Goal: Information Seeking & Learning: Learn about a topic

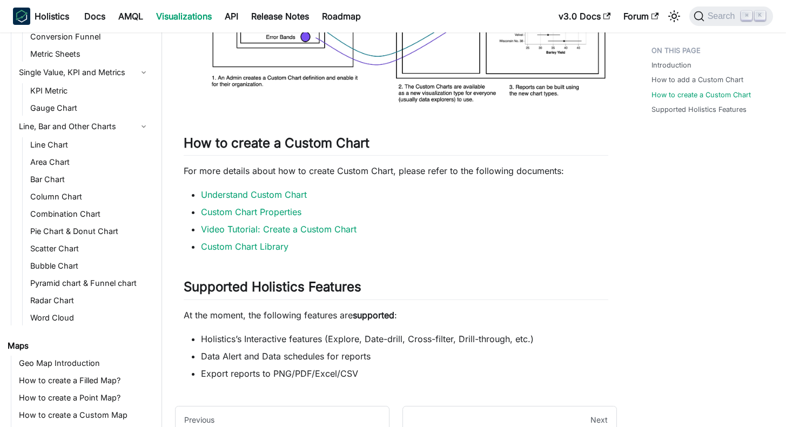
scroll to position [1190, 0]
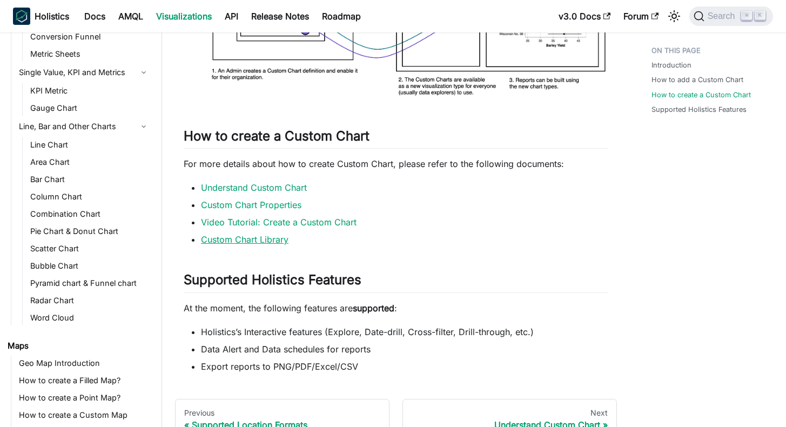
click at [256, 234] on link "Custom Chart Library" at bounding box center [245, 239] width 88 height 11
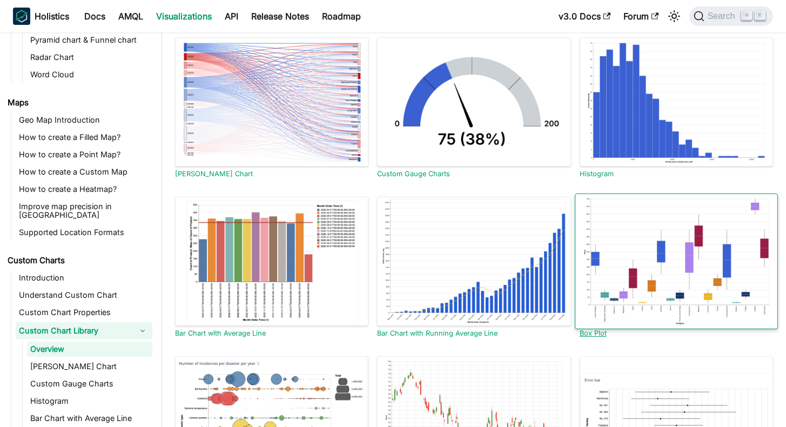
scroll to position [130, 0]
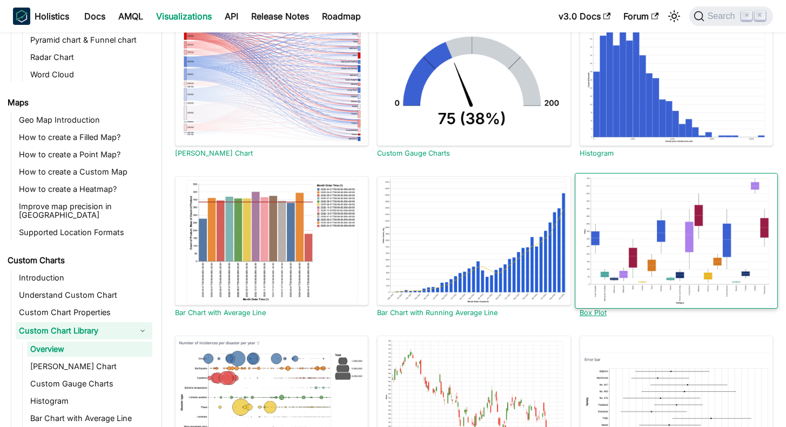
click at [649, 278] on div at bounding box center [676, 241] width 203 height 136
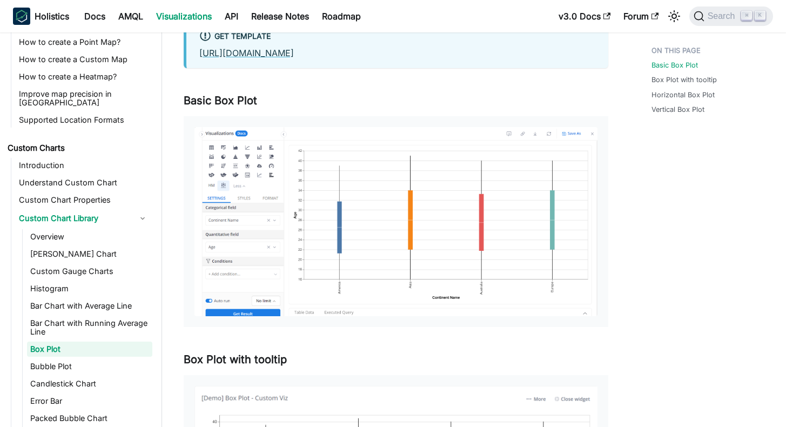
scroll to position [170, 0]
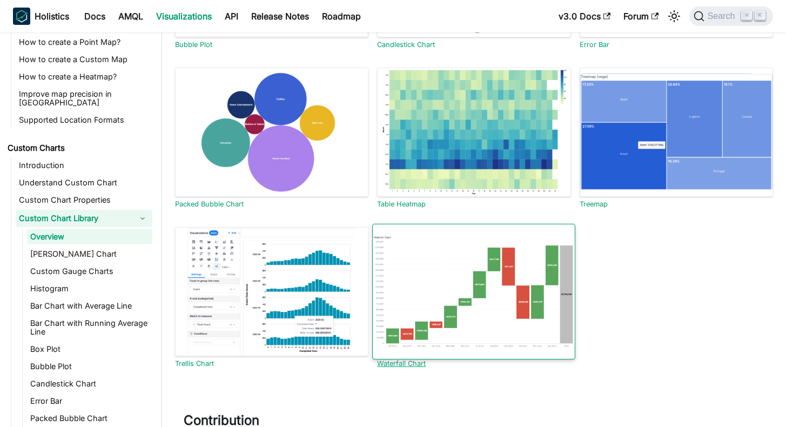
scroll to position [607, 0]
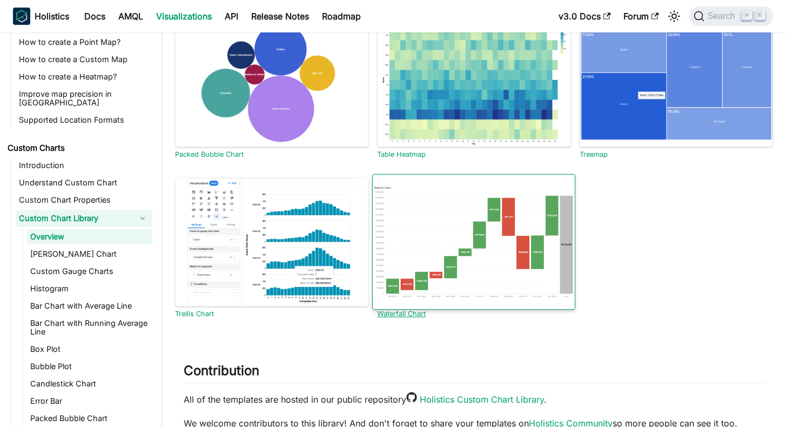
click at [535, 267] on div at bounding box center [473, 242] width 203 height 136
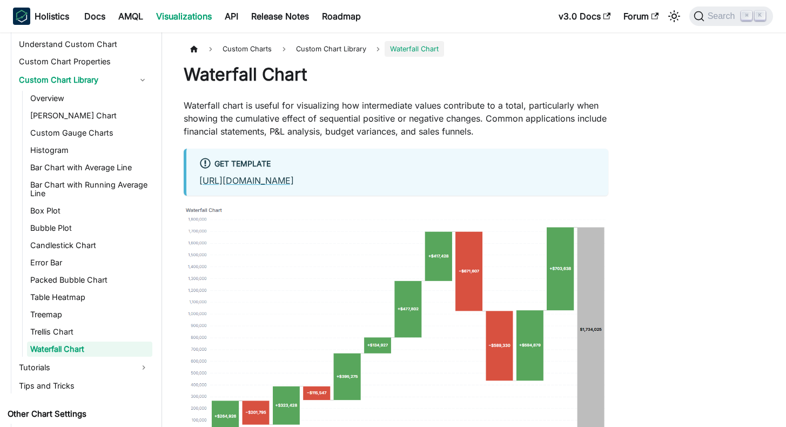
scroll to position [128, 0]
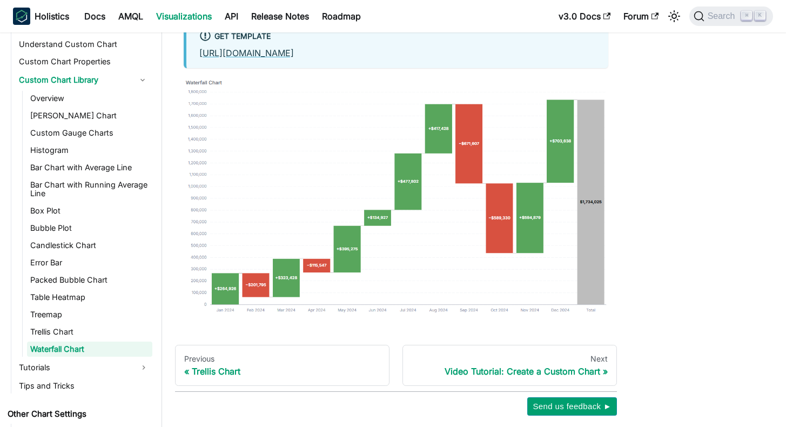
click at [672, 239] on div "Custom Charts Custom Chart Library Waterfall Chart Waterfall Chart Waterfall ch…" at bounding box center [474, 165] width 624 height 502
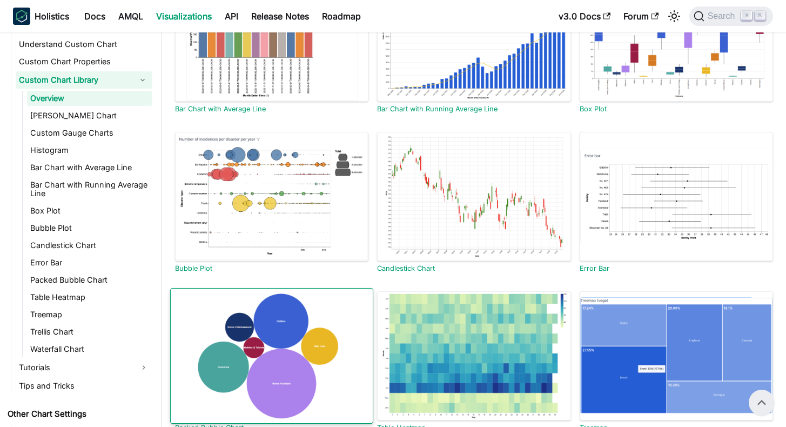
scroll to position [278, 0]
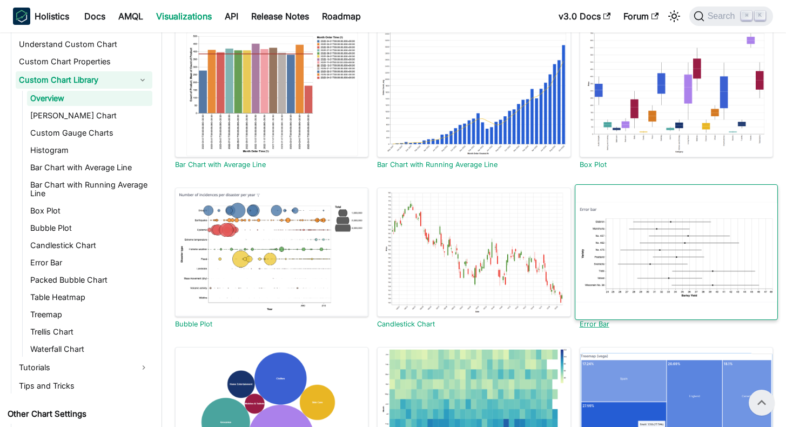
click at [636, 295] on div at bounding box center [676, 252] width 203 height 136
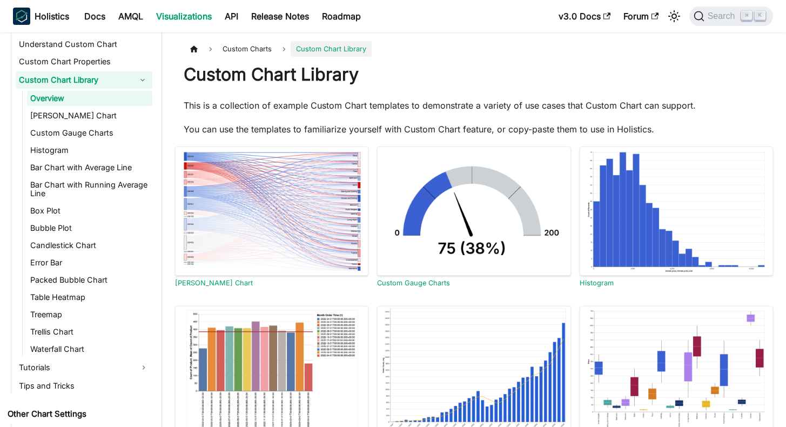
scroll to position [278, 0]
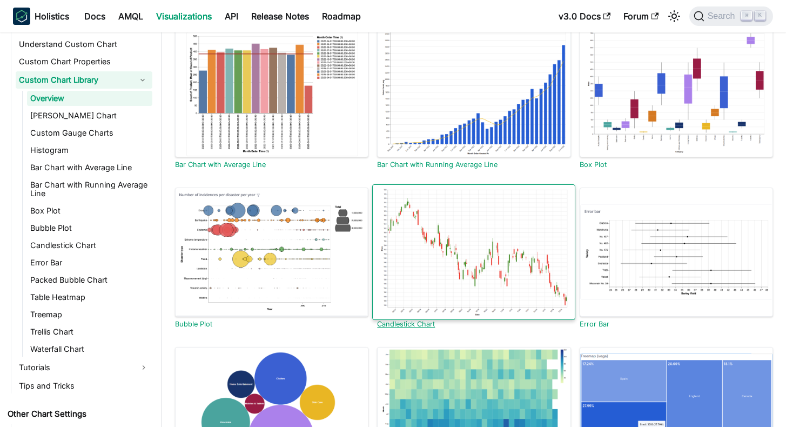
click at [426, 252] on div at bounding box center [473, 252] width 203 height 136
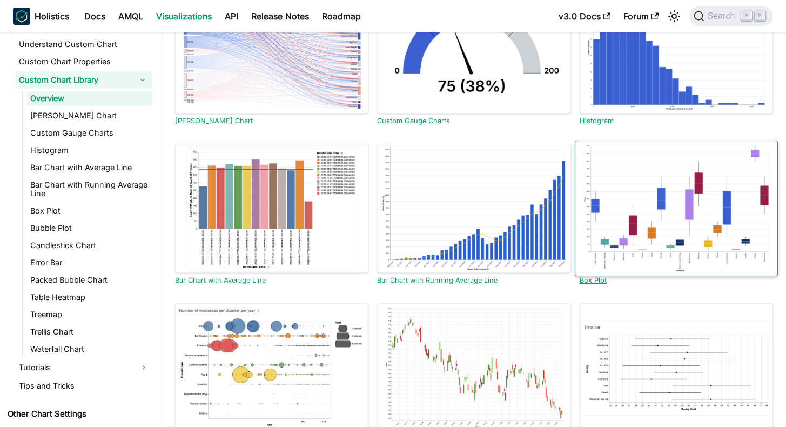
scroll to position [148, 0]
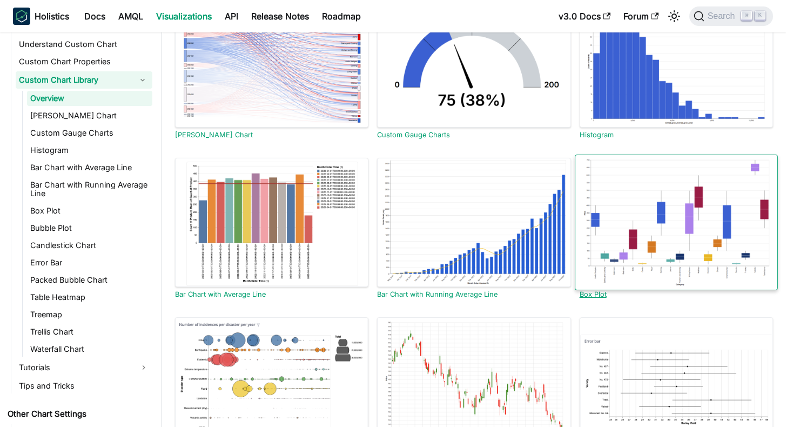
click at [676, 241] on div at bounding box center [676, 223] width 203 height 136
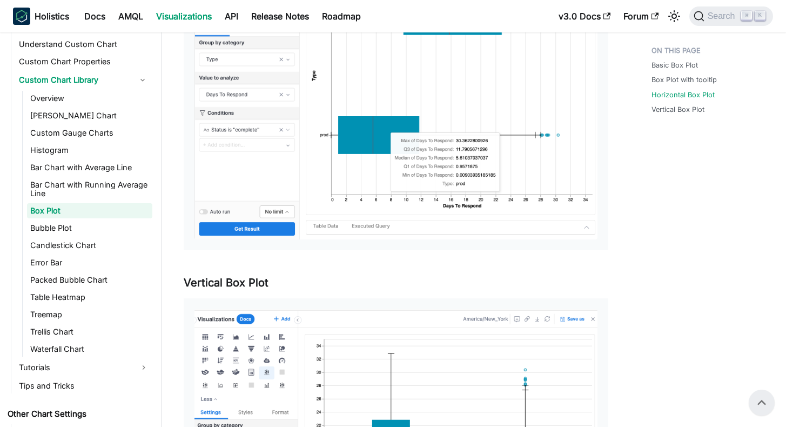
scroll to position [651, 0]
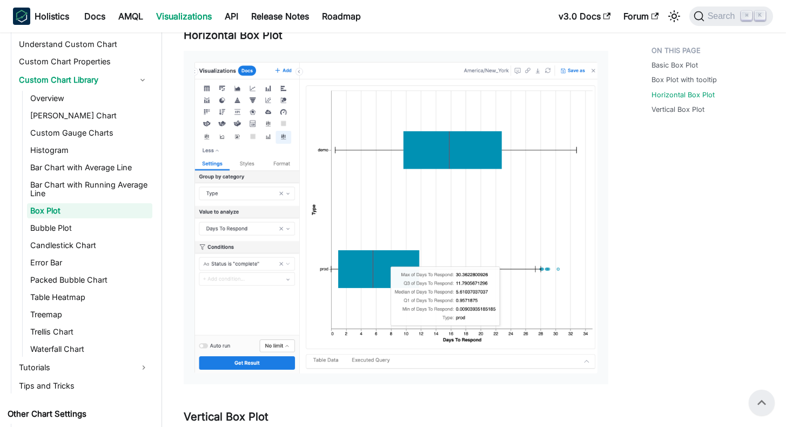
click at [385, 224] on img at bounding box center [396, 218] width 403 height 312
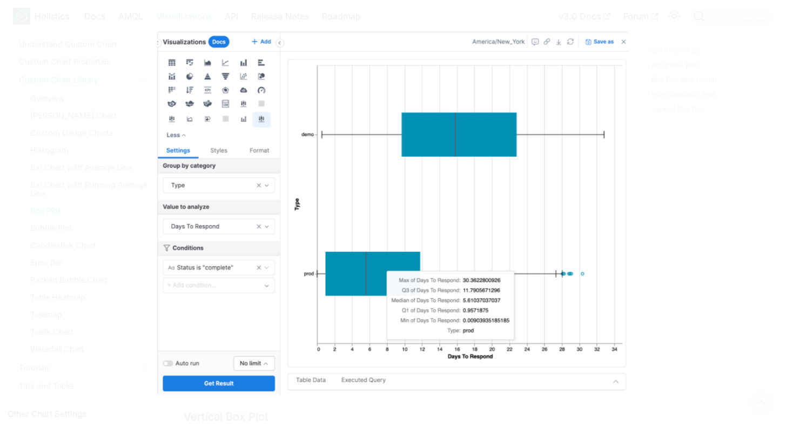
click at [403, 258] on img at bounding box center [392, 213] width 471 height 365
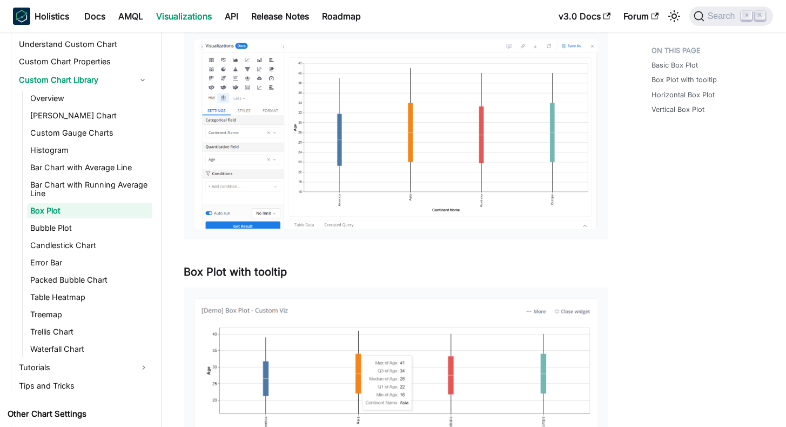
scroll to position [0, 0]
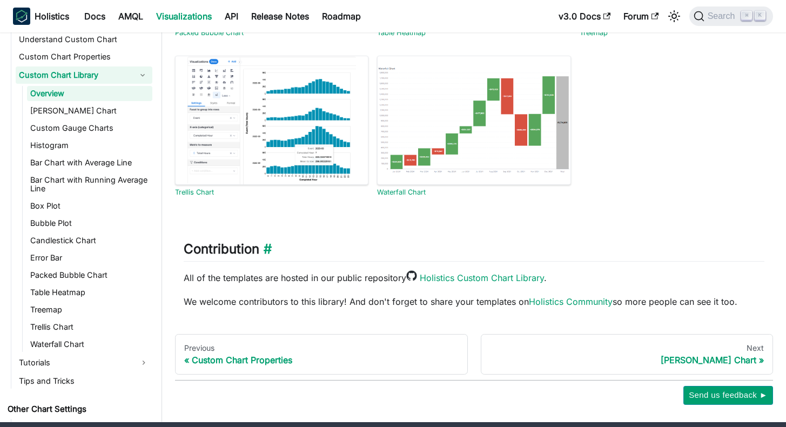
scroll to position [771, 0]
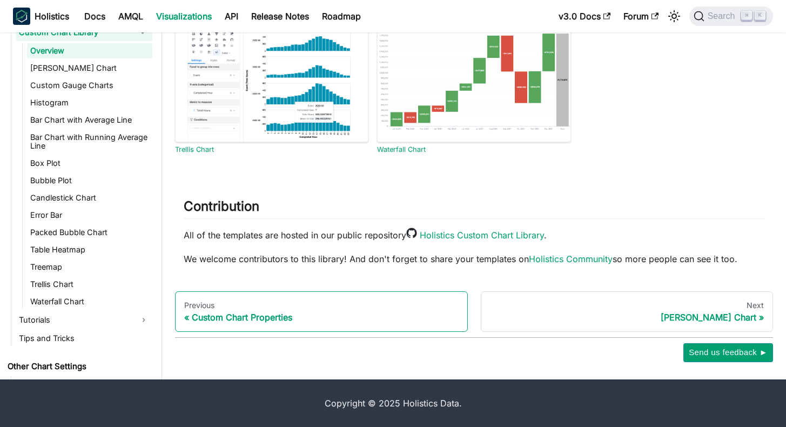
click at [356, 314] on div "Custom Chart Properties" at bounding box center [321, 317] width 275 height 11
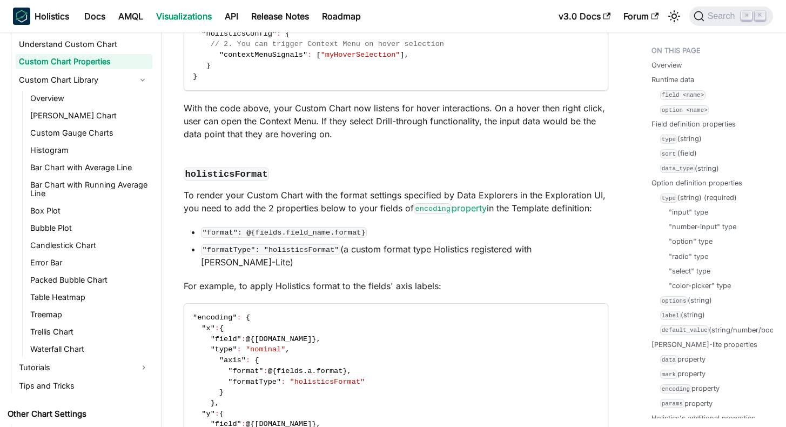
scroll to position [7607, 0]
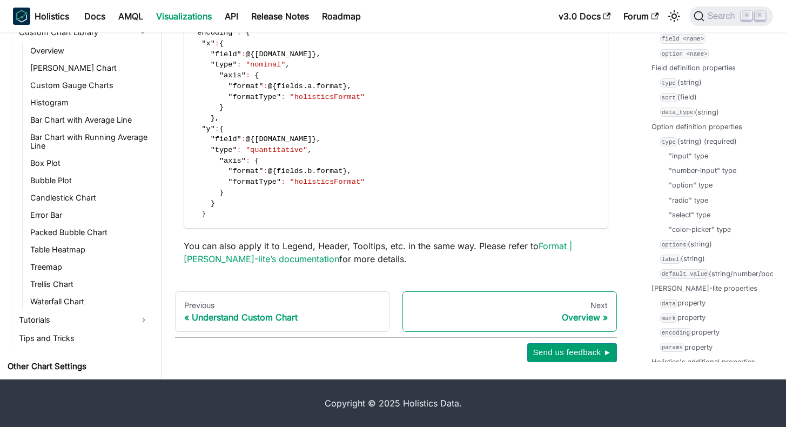
click at [536, 306] on div "Next" at bounding box center [510, 306] width 196 height 10
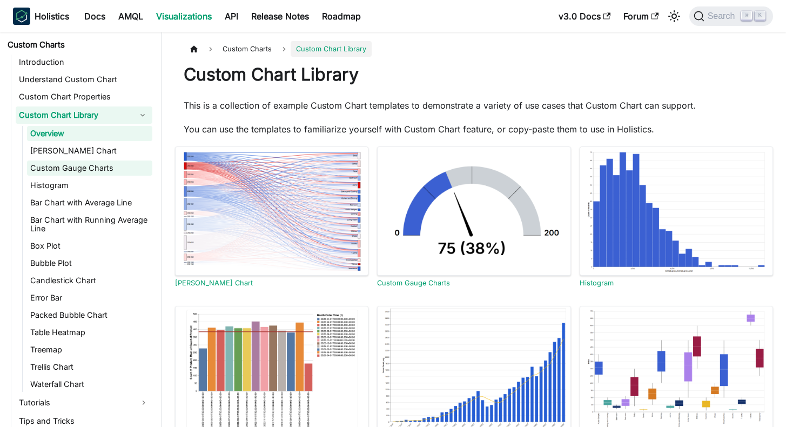
scroll to position [614, 0]
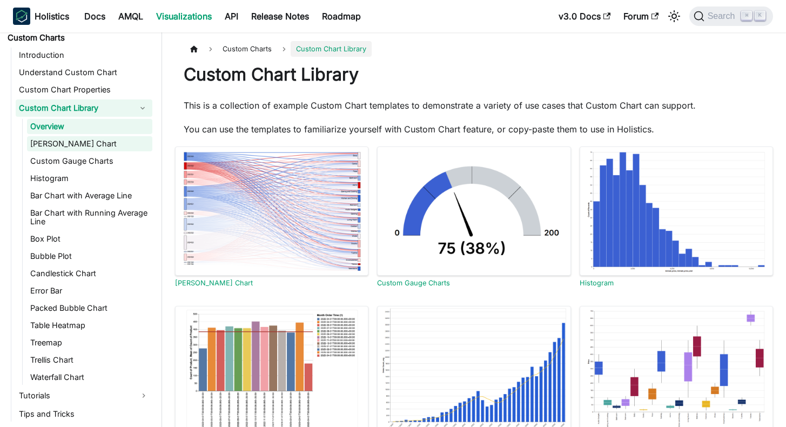
click at [86, 136] on link "[PERSON_NAME] Chart" at bounding box center [89, 143] width 125 height 15
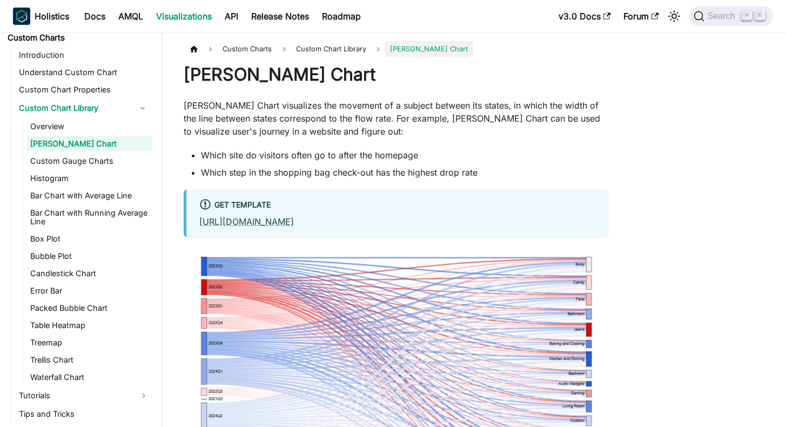
scroll to position [267, 0]
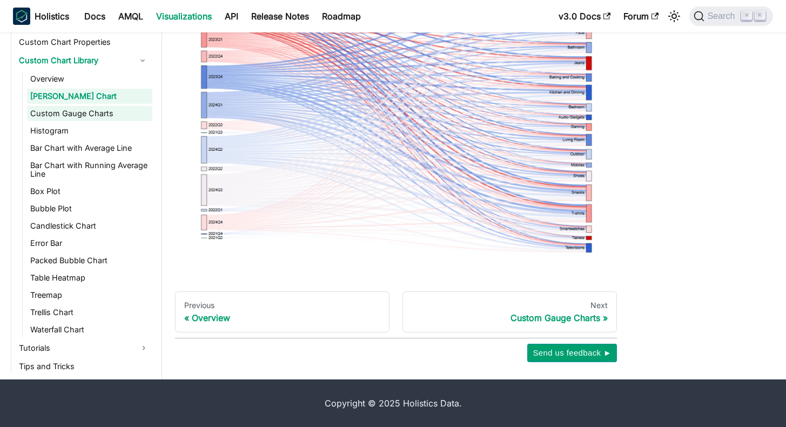
click at [82, 106] on link "Custom Gauge Charts" at bounding box center [89, 113] width 125 height 15
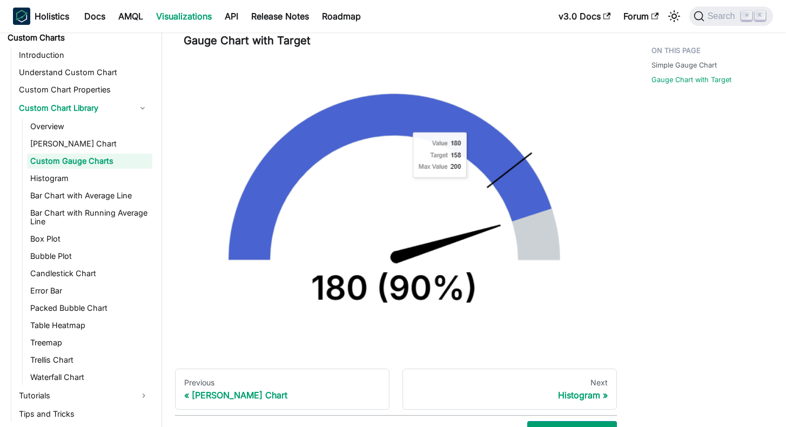
scroll to position [587, 0]
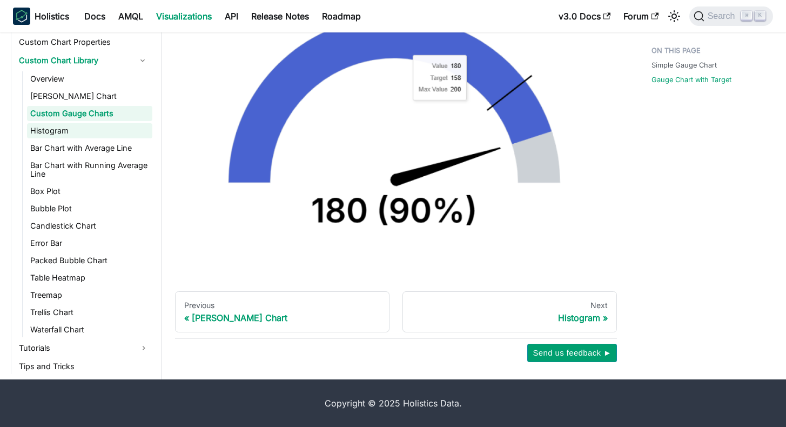
click at [74, 123] on link "Histogram" at bounding box center [89, 130] width 125 height 15
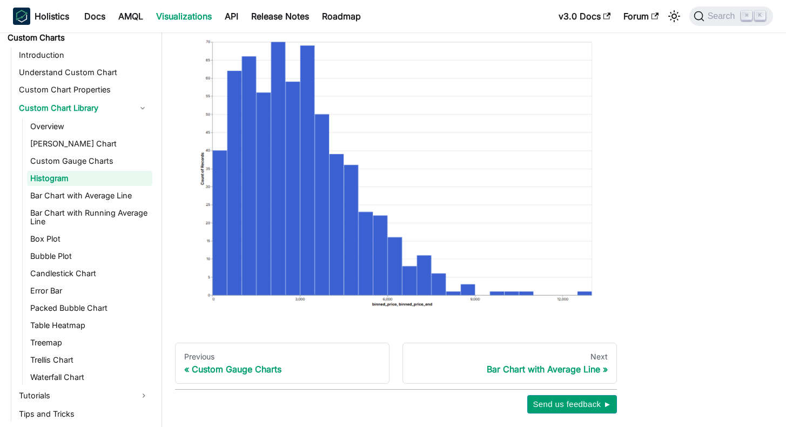
scroll to position [226, 0]
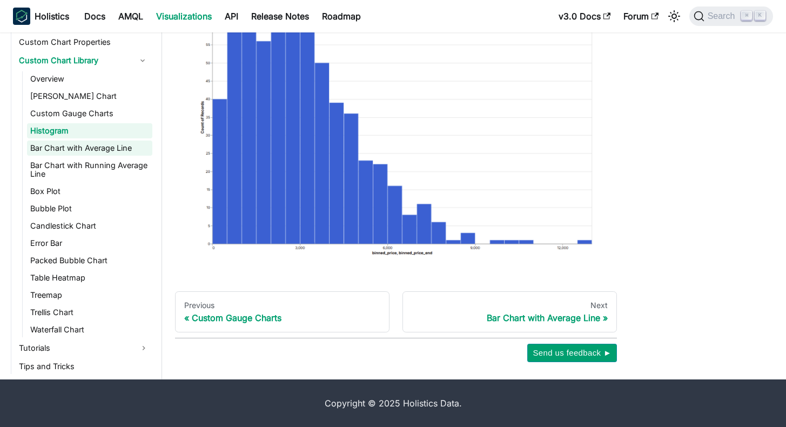
click at [92, 141] on link "Bar Chart with Average Line" at bounding box center [89, 148] width 125 height 15
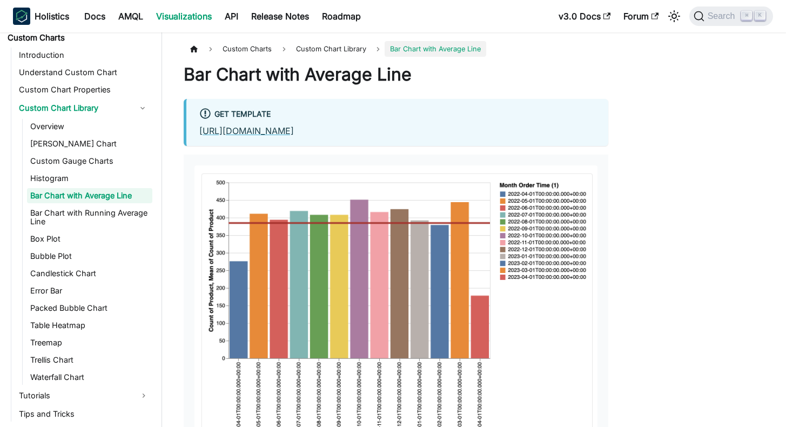
scroll to position [214, 0]
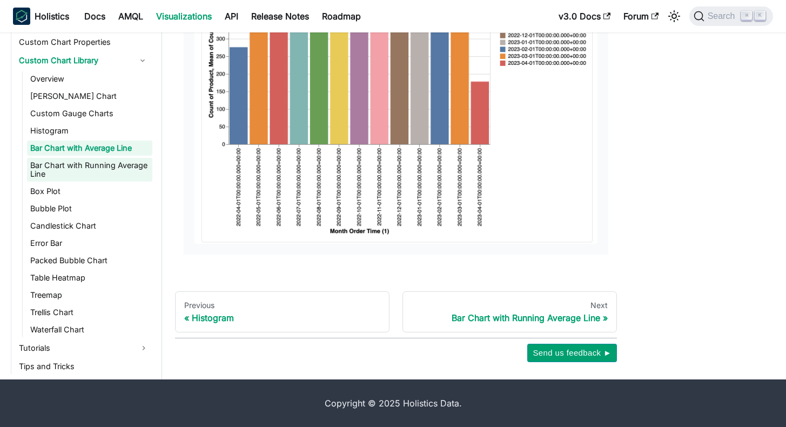
click at [120, 161] on link "Bar Chart with Running Average Line" at bounding box center [89, 170] width 125 height 24
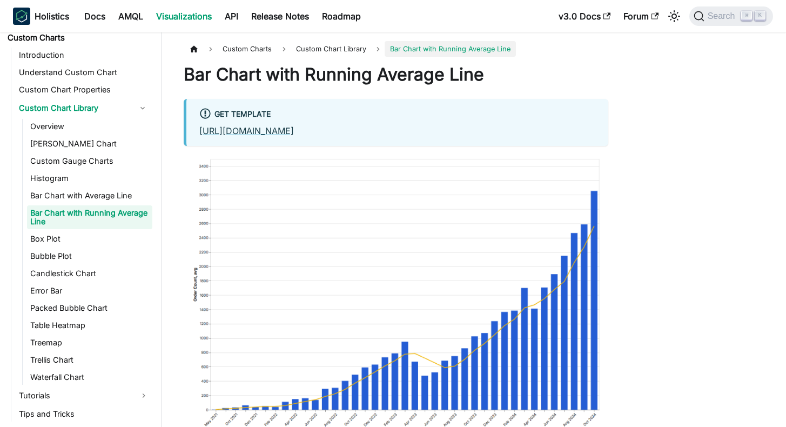
scroll to position [189, 0]
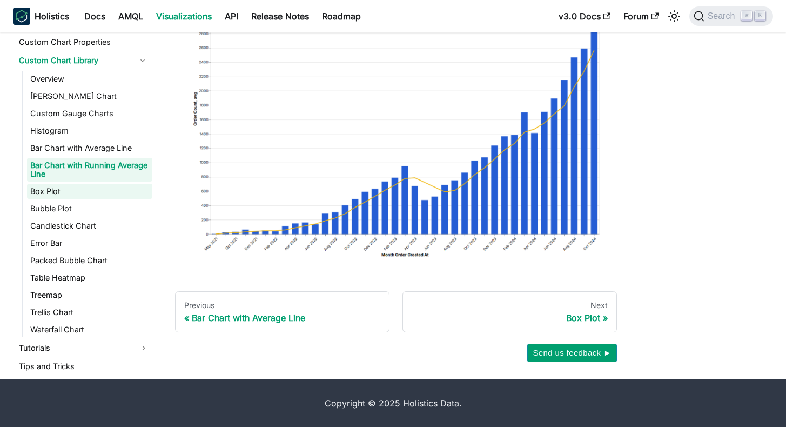
click at [105, 184] on link "Box Plot" at bounding box center [89, 191] width 125 height 15
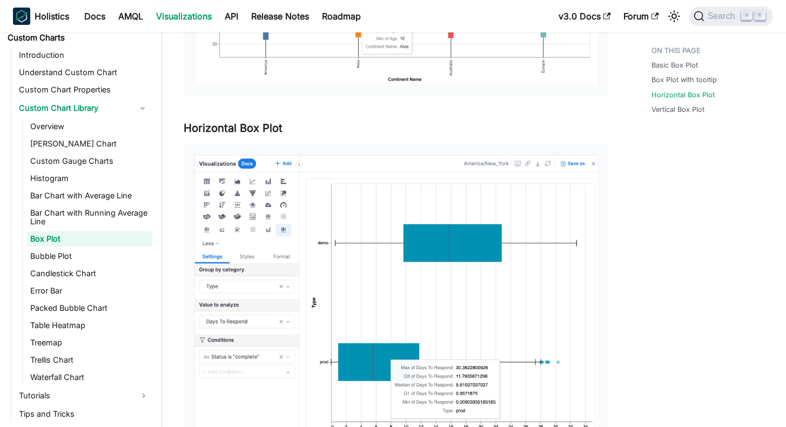
scroll to position [689, 0]
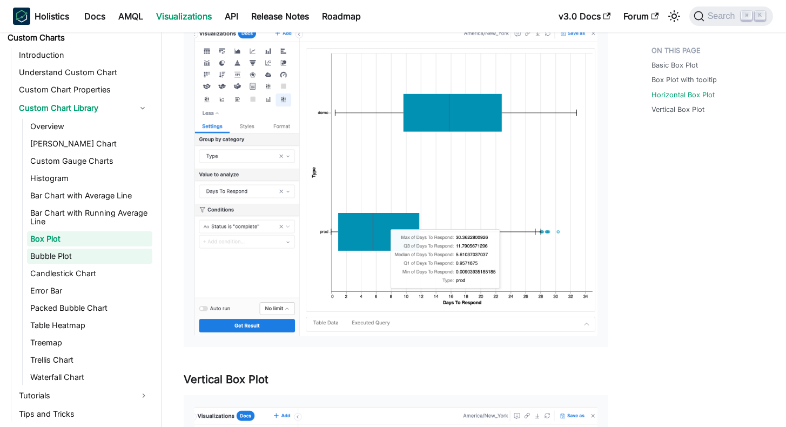
click at [92, 251] on link "Bubble Plot" at bounding box center [89, 256] width 125 height 15
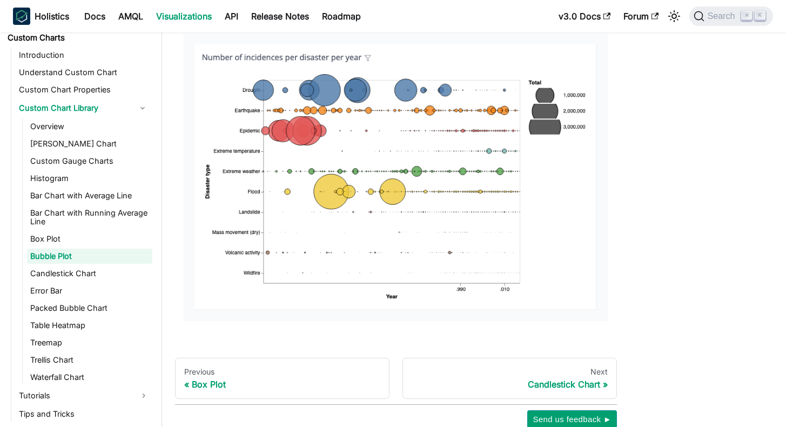
scroll to position [211, 0]
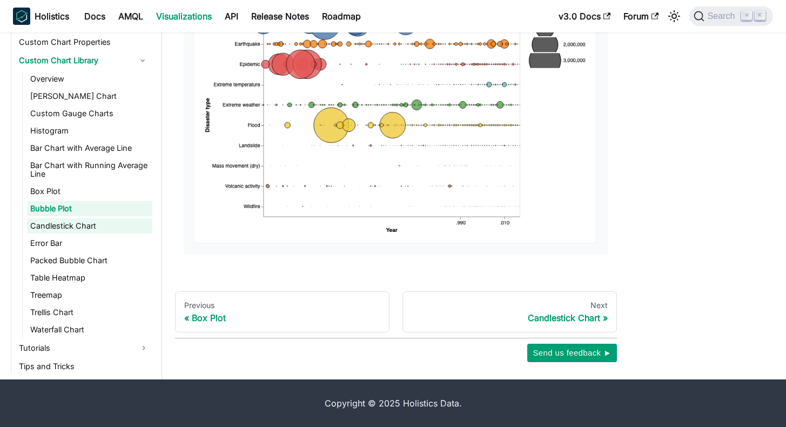
click at [102, 218] on link "Candlestick Chart" at bounding box center [89, 225] width 125 height 15
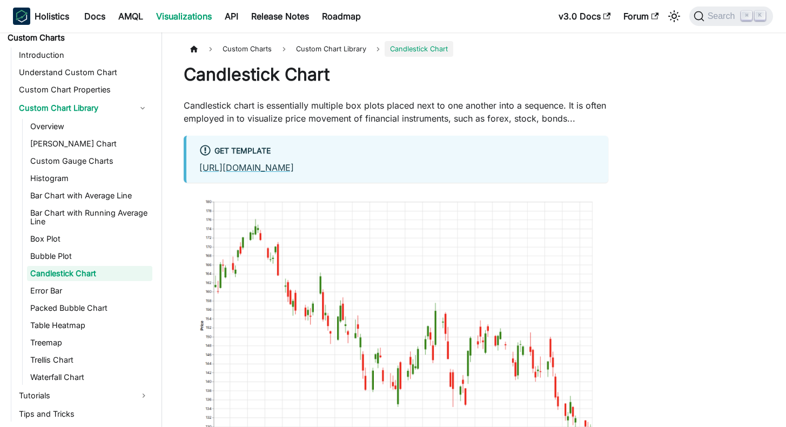
scroll to position [213, 0]
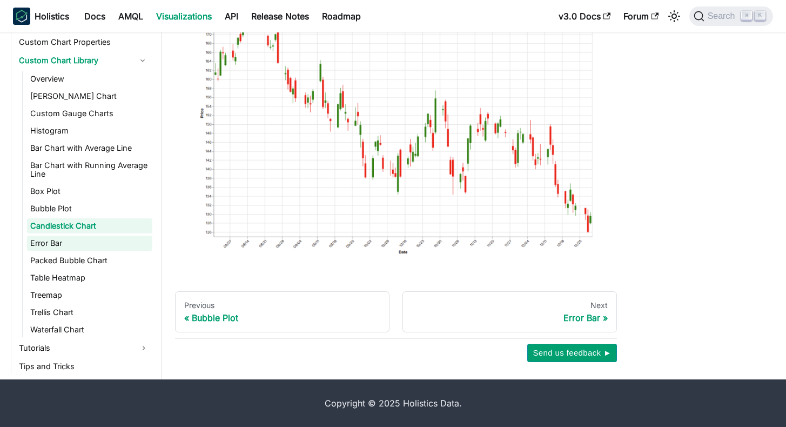
click at [81, 236] on link "Error Bar" at bounding box center [89, 243] width 125 height 15
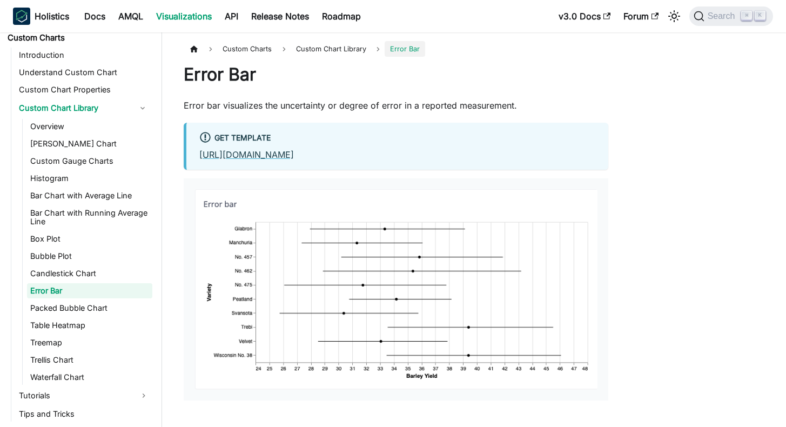
scroll to position [146, 0]
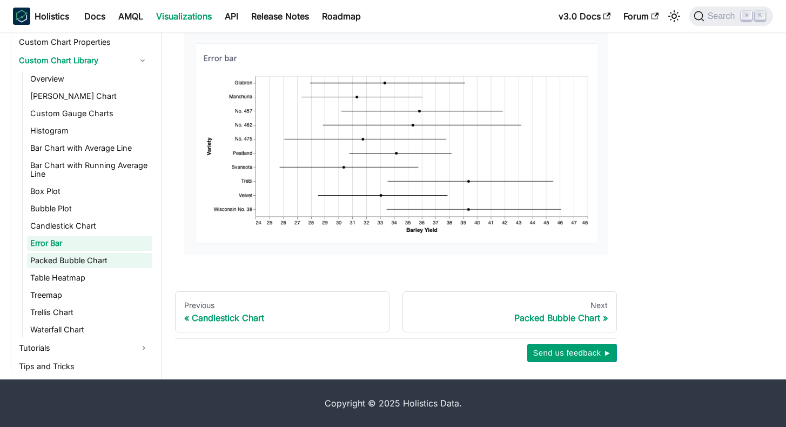
click at [104, 253] on link "Packed Bubble Chart" at bounding box center [89, 260] width 125 height 15
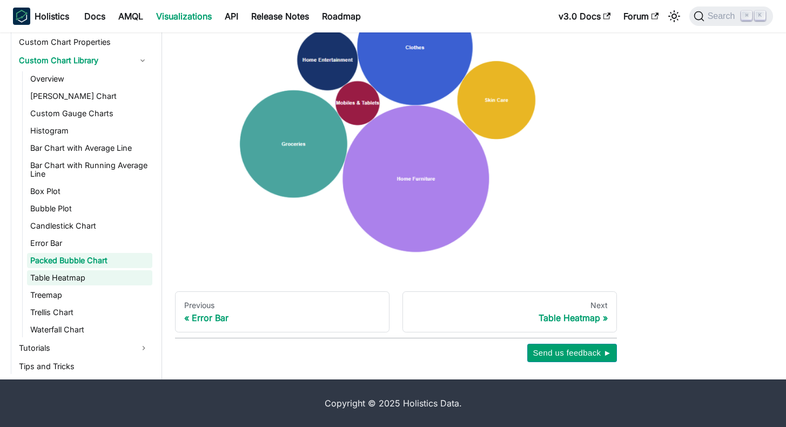
click at [97, 270] on link "Table Heatmap" at bounding box center [89, 277] width 125 height 15
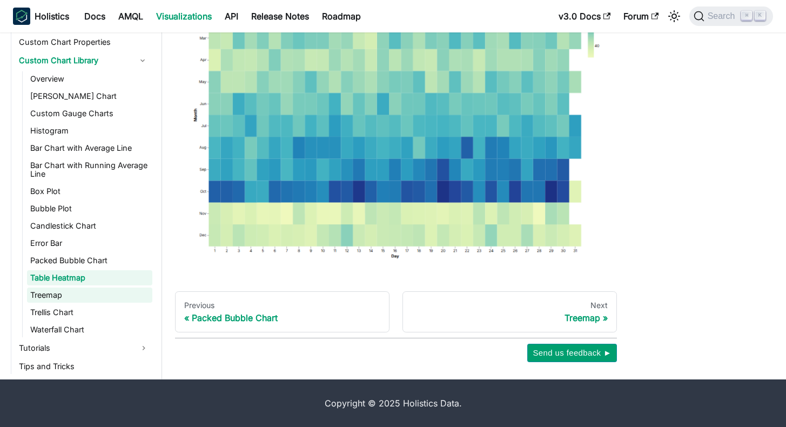
click at [96, 288] on link "Treemap" at bounding box center [89, 295] width 125 height 15
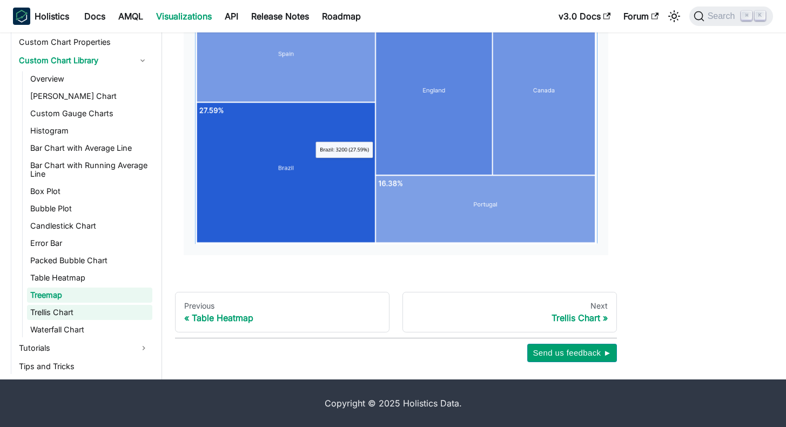
click at [71, 305] on link "Trellis Chart" at bounding box center [89, 312] width 125 height 15
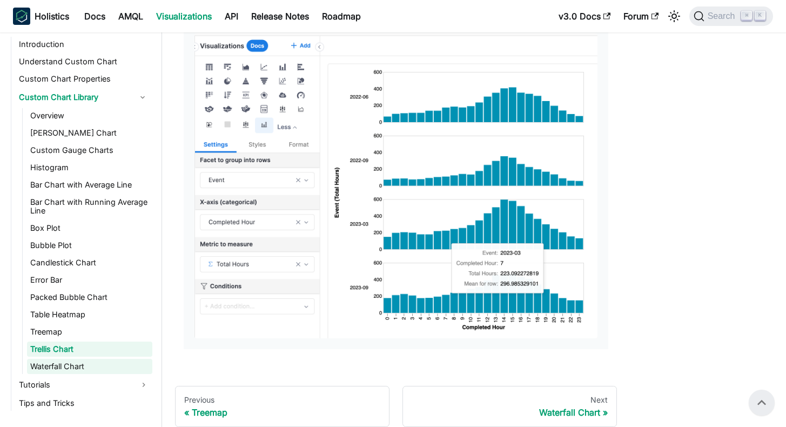
click at [43, 359] on link "Waterfall Chart" at bounding box center [89, 366] width 125 height 15
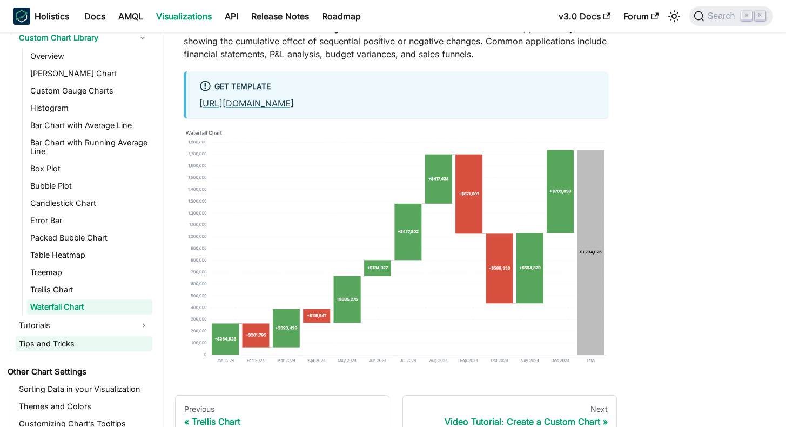
scroll to position [182, 0]
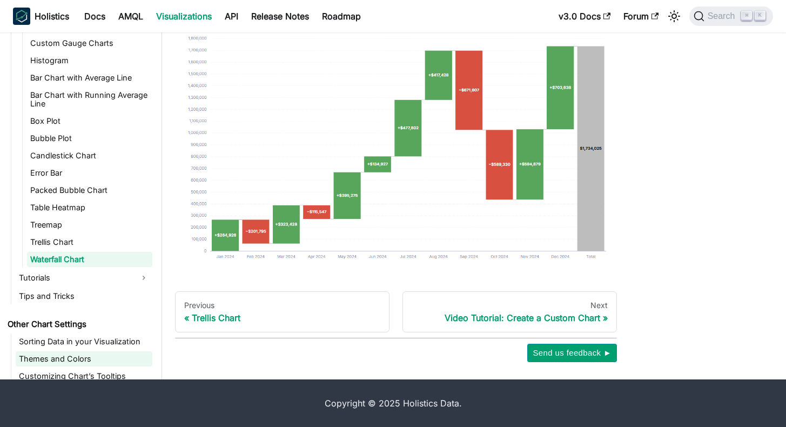
click at [125, 351] on link "Themes and Colors" at bounding box center [84, 358] width 137 height 15
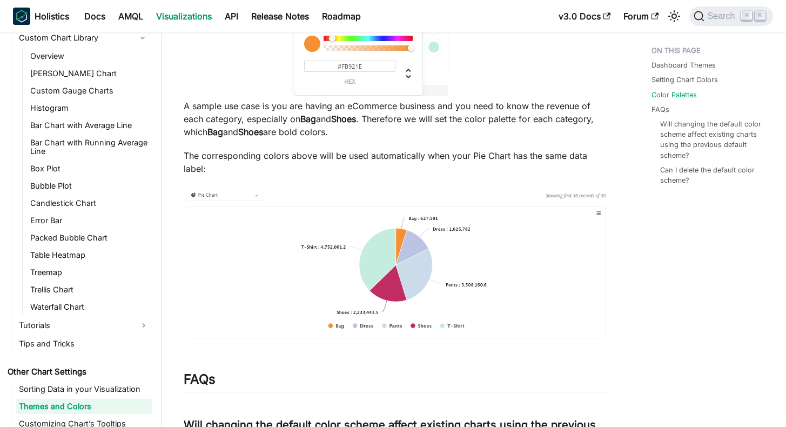
scroll to position [1519, 0]
